Goal: Information Seeking & Learning: Learn about a topic

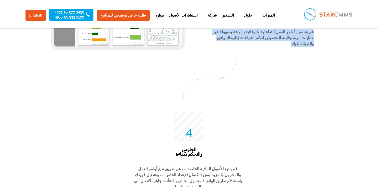
scroll to position [1206, 0]
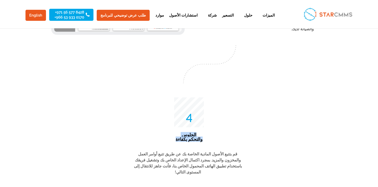
drag, startPoint x: 183, startPoint y: 131, endPoint x: 202, endPoint y: 123, distance: 20.6
click at [202, 123] on div "100 الجلوس والتحكم بكفاءة" at bounding box center [189, 120] width 30 height 47
copy h3 "الجلوس والتحكم بكفاءة"
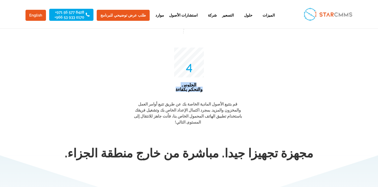
scroll to position [1256, 0]
click at [154, 108] on p "قم بتتبع الأصول المادية الخاصة بك عن طريق تتبع أوامر العمل والمخزون والمزيد. بم…" at bounding box center [188, 113] width 111 height 24
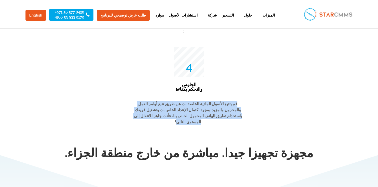
drag, startPoint x: 156, startPoint y: 109, endPoint x: 242, endPoint y: 96, distance: 87.1
click at [242, 101] on p "قم بتتبع الأصول المادية الخاصة بك عن طريق تتبع أوامر العمل والمخزون والمزيد. بم…" at bounding box center [188, 113] width 111 height 24
copy span "قم بتتبع الأصول المادية الخاصة بك عن طريق تتبع أوامر العمل والمخزون والمزيد. بم…"
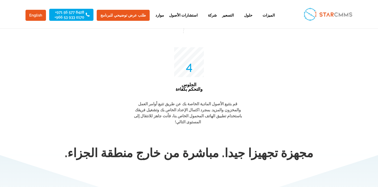
click at [190, 66] on p "100" at bounding box center [189, 62] width 30 height 30
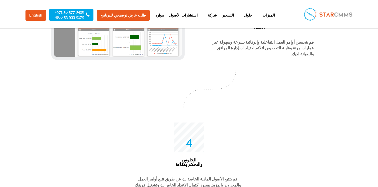
scroll to position [1206, 0]
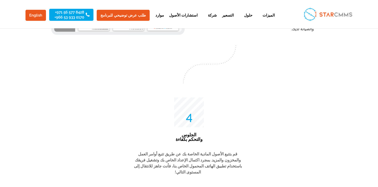
click at [195, 99] on p "100" at bounding box center [189, 112] width 30 height 30
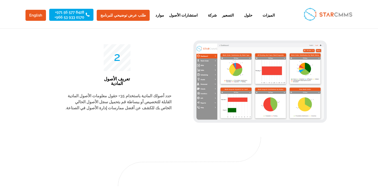
scroll to position [967, 0]
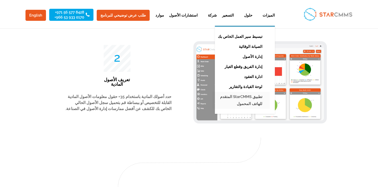
click at [233, 98] on link "تطبيق StarCMMS المتقدم للهاتف المحمول" at bounding box center [242, 100] width 58 height 17
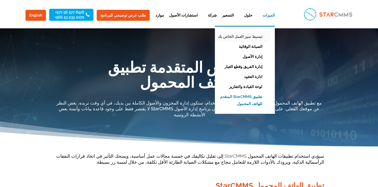
click at [231, 37] on link "تبسيط سير العمل الخاص بك" at bounding box center [242, 37] width 58 height 10
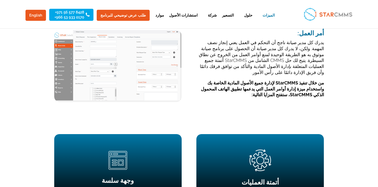
scroll to position [50, 0]
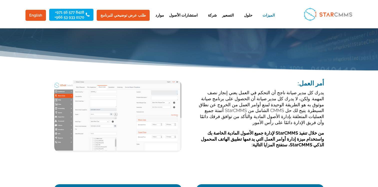
click at [109, 130] on img at bounding box center [118, 116] width 128 height 72
